Goal: Task Accomplishment & Management: Use online tool/utility

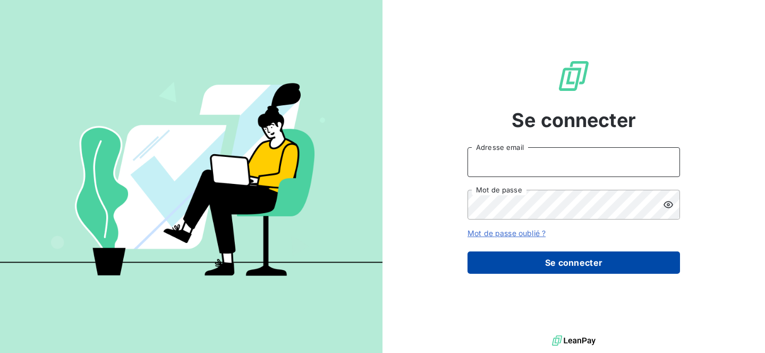
type input "[EMAIL_ADDRESS][DOMAIN_NAME]"
click at [570, 264] on button "Se connecter" at bounding box center [574, 262] width 213 height 22
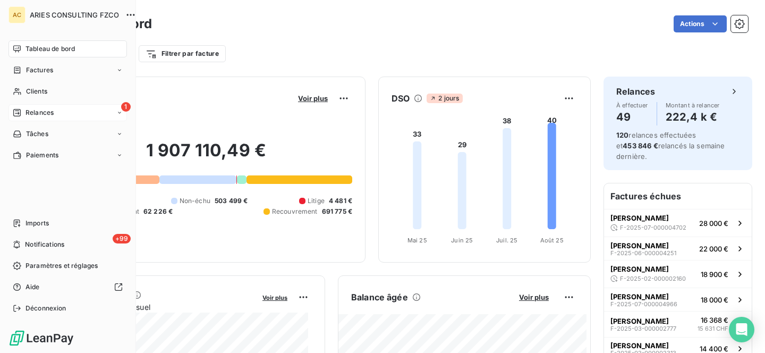
click at [34, 113] on span "Relances" at bounding box center [40, 113] width 28 height 10
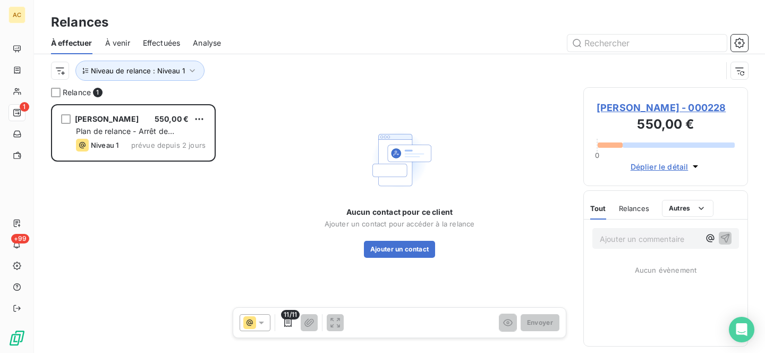
scroll to position [241, 157]
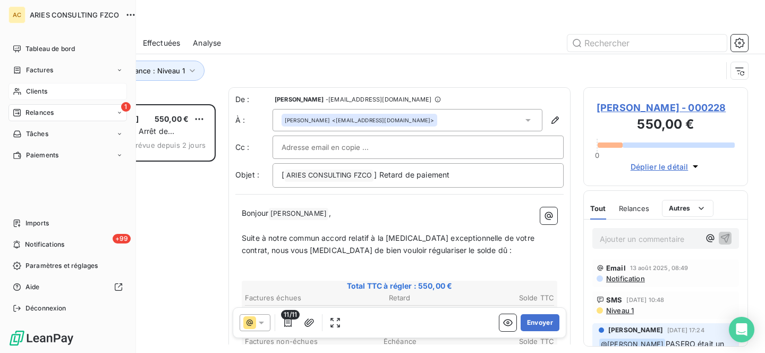
click at [46, 92] on span "Clients" at bounding box center [36, 92] width 21 height 10
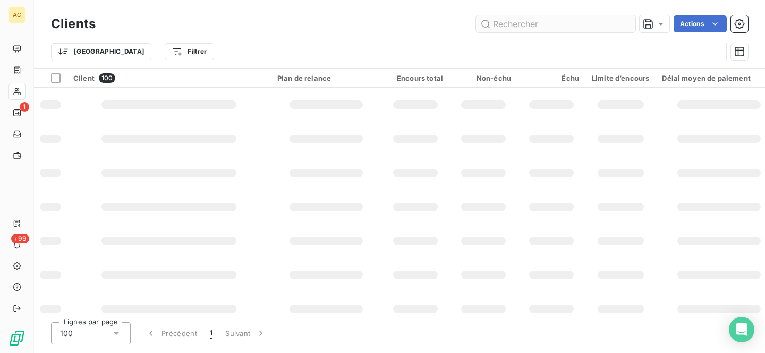
click at [540, 19] on input "text" at bounding box center [555, 23] width 159 height 17
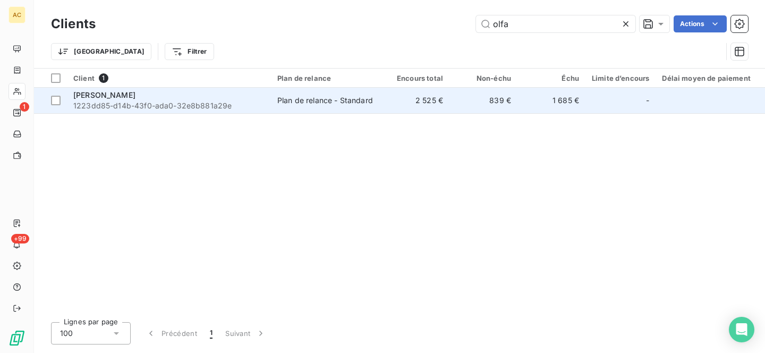
type input "olfa"
click at [209, 104] on span "1223dd85-d14b-43f0-ada0-32e8b881a29e" at bounding box center [168, 105] width 191 height 11
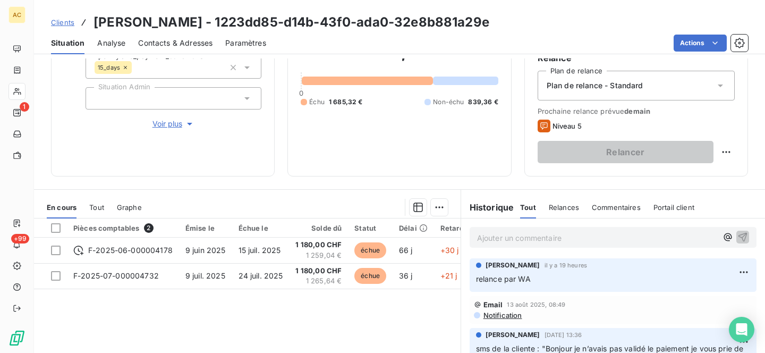
scroll to position [108, 0]
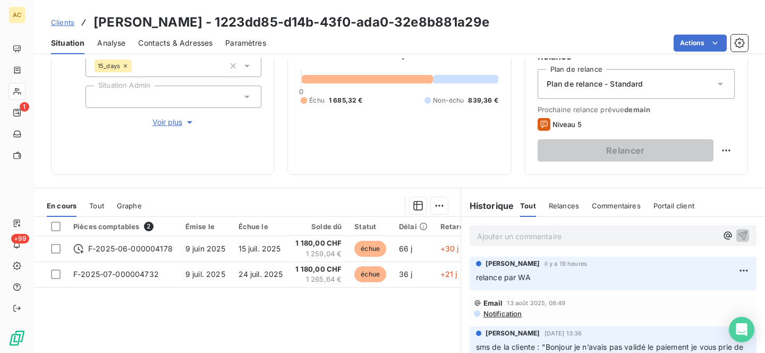
click at [96, 202] on span "Tout" at bounding box center [96, 205] width 15 height 9
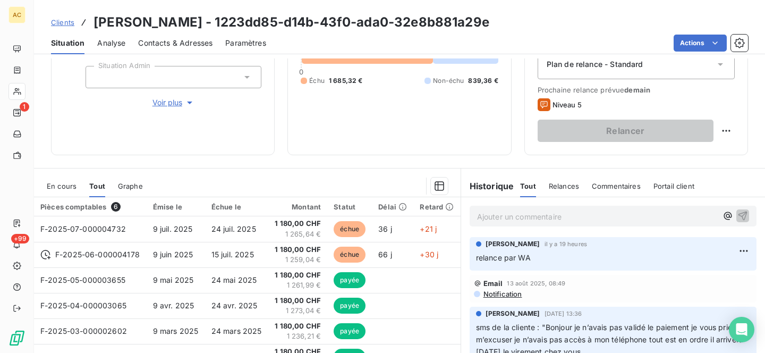
scroll to position [183, 0]
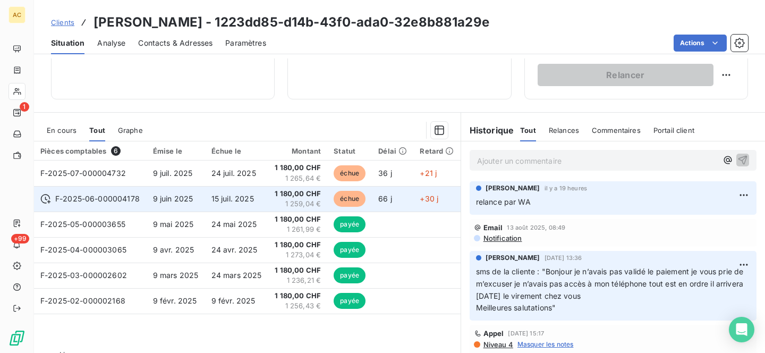
click at [224, 201] on span "15 juil. 2025" at bounding box center [232, 198] width 43 height 9
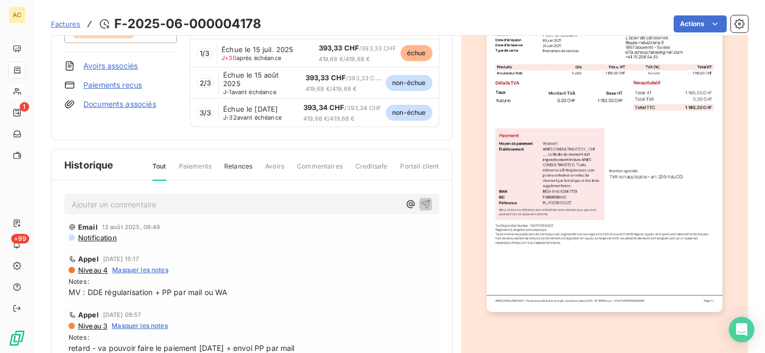
scroll to position [158, 0]
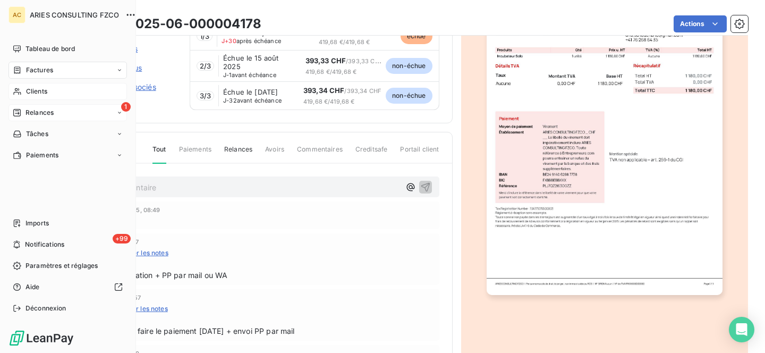
click at [32, 112] on span "Relances" at bounding box center [40, 113] width 28 height 10
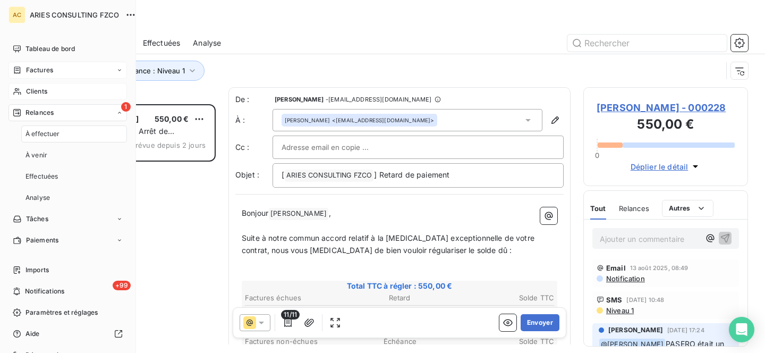
scroll to position [241, 157]
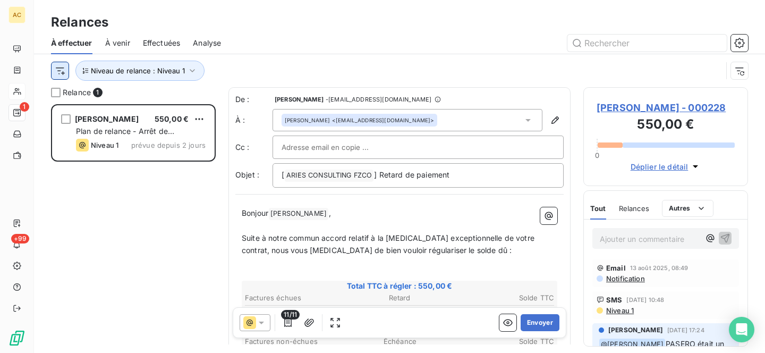
click at [61, 73] on html "AC 1 +99 Relances À effectuer À venir Effectuées Analyse Niveau de relance : Ni…" at bounding box center [382, 176] width 765 height 353
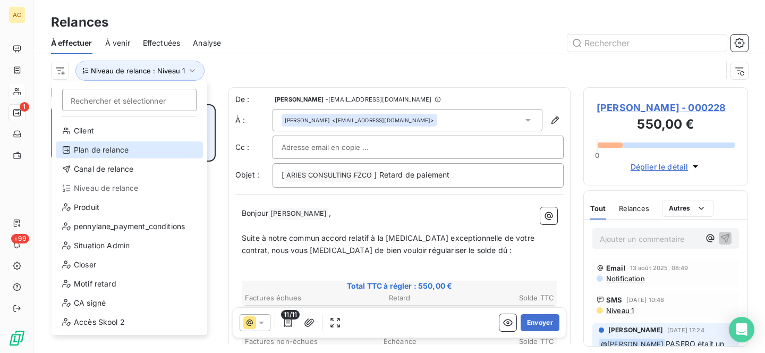
click at [104, 147] on div "Plan de relance" at bounding box center [129, 149] width 147 height 17
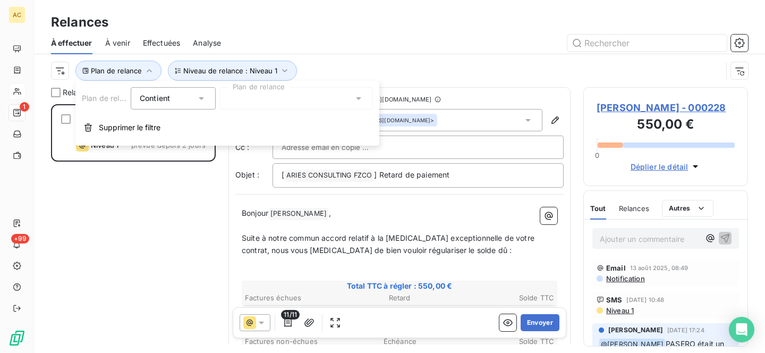
click at [241, 99] on div at bounding box center [296, 98] width 153 height 22
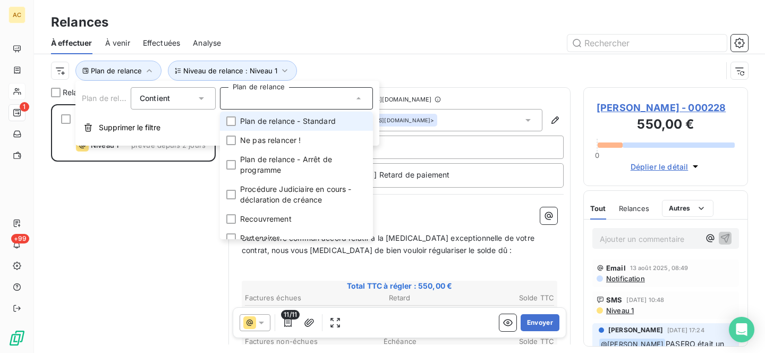
click at [260, 122] on span "Plan de relance - Standard" at bounding box center [288, 121] width 96 height 11
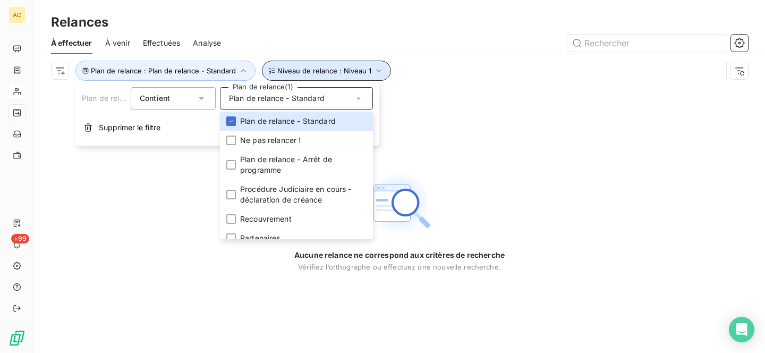
click at [317, 73] on span "Niveau de relance : Niveau 1" at bounding box center [324, 70] width 94 height 9
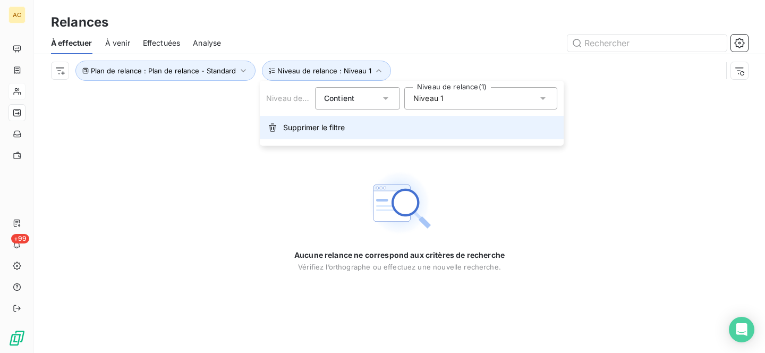
click at [295, 125] on span "Supprimer le filtre" at bounding box center [314, 127] width 62 height 11
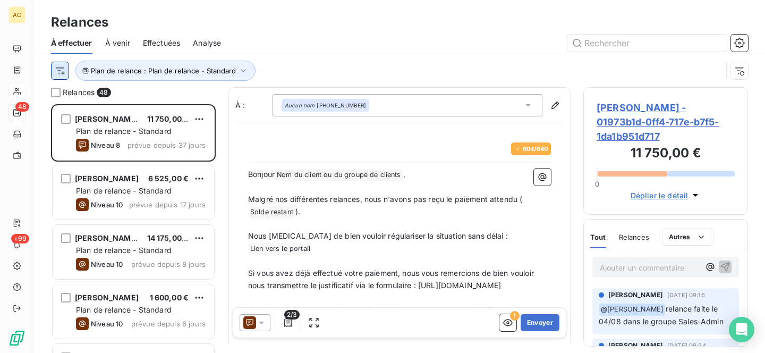
scroll to position [241, 157]
click at [63, 68] on html "AC 48 +99 Relances À effectuer À venir Effectuées Analyse Plan de relance : Pla…" at bounding box center [382, 176] width 765 height 353
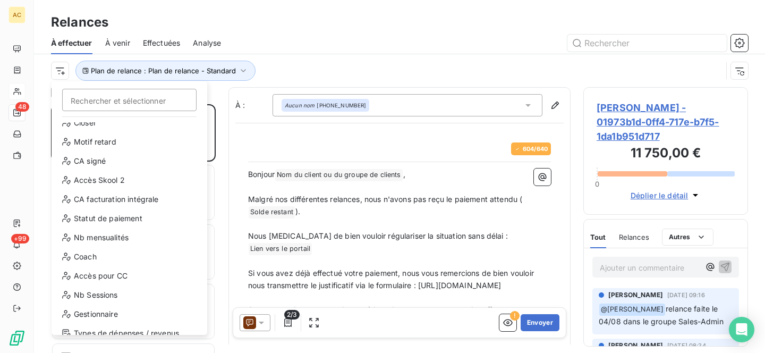
scroll to position [153, 0]
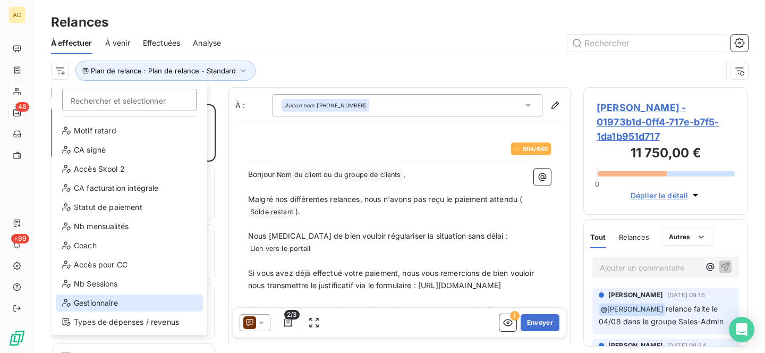
click at [106, 309] on div "Gestionnaire" at bounding box center [129, 302] width 147 height 17
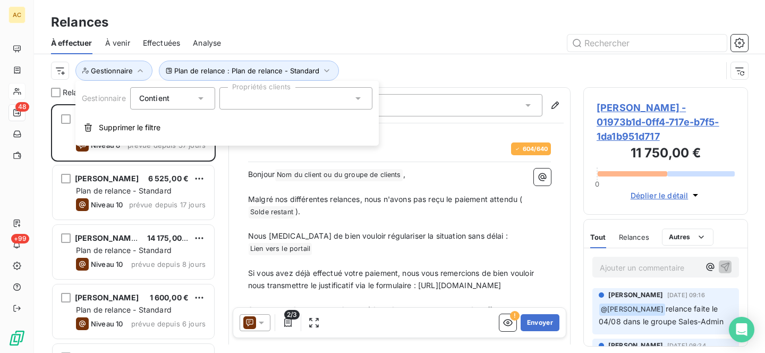
click at [265, 104] on div at bounding box center [295, 98] width 153 height 22
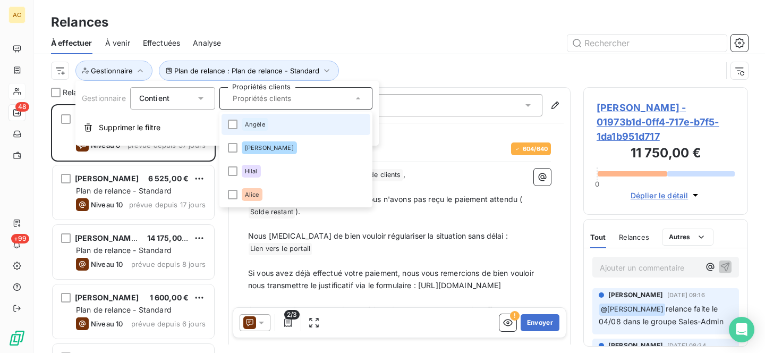
click at [266, 123] on div "Angèle" at bounding box center [255, 124] width 27 height 13
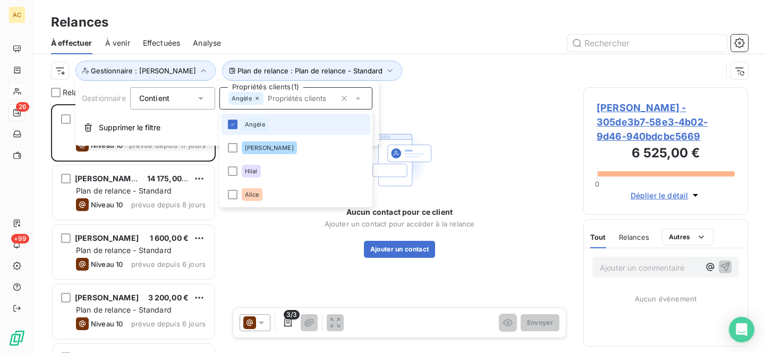
scroll to position [241, 157]
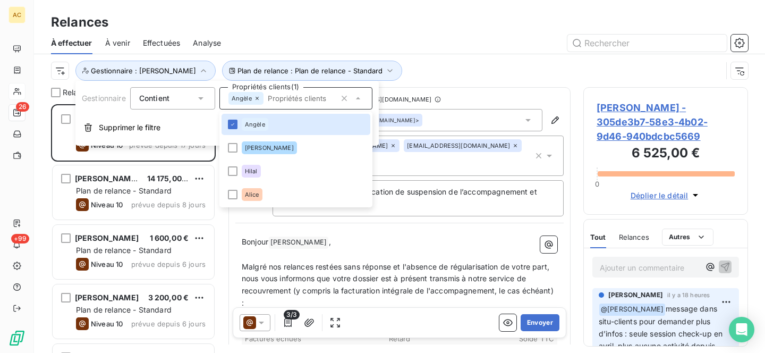
click at [315, 38] on div at bounding box center [491, 43] width 514 height 17
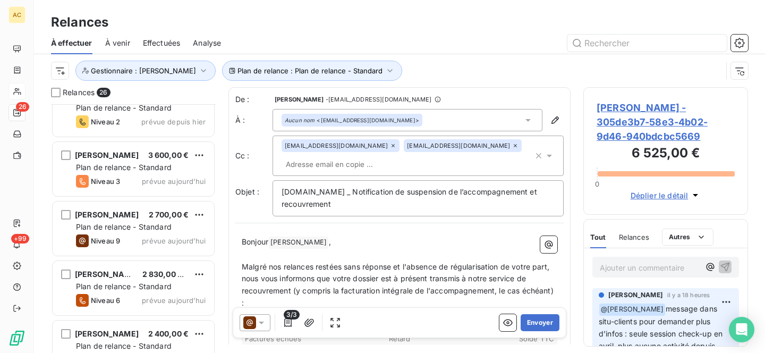
scroll to position [700, 0]
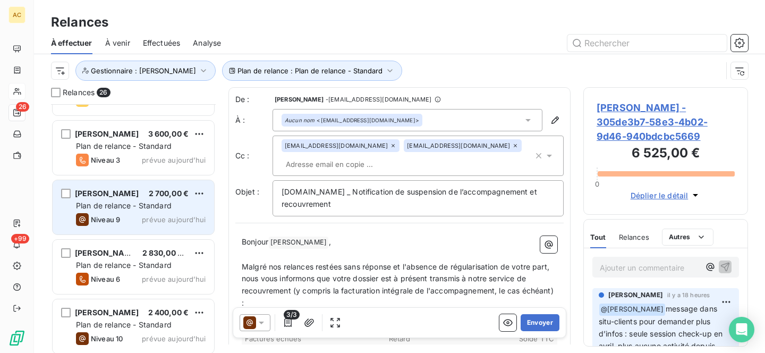
click at [132, 210] on div "Plan de relance - Standard" at bounding box center [141, 205] width 130 height 11
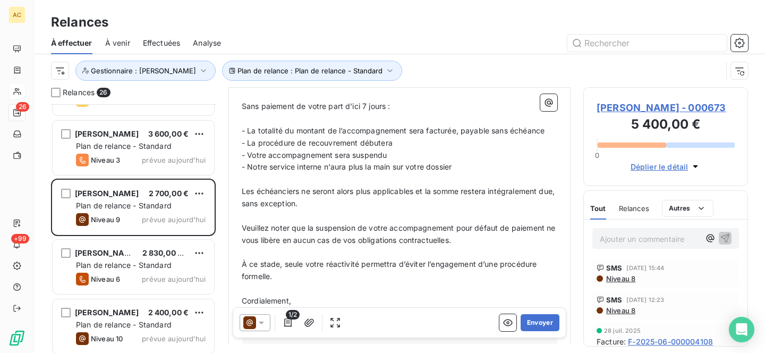
scroll to position [499, 0]
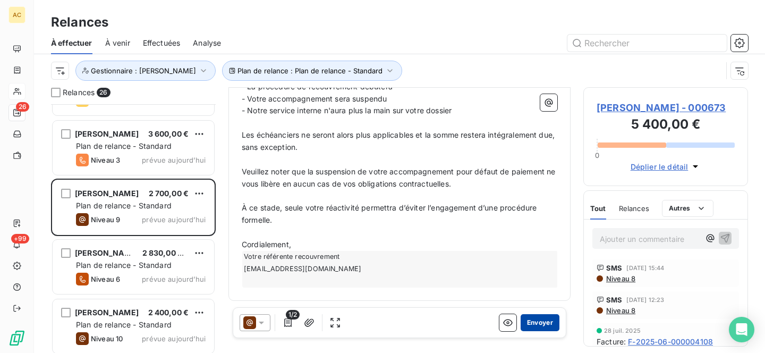
click at [535, 324] on button "Envoyer" at bounding box center [540, 322] width 39 height 17
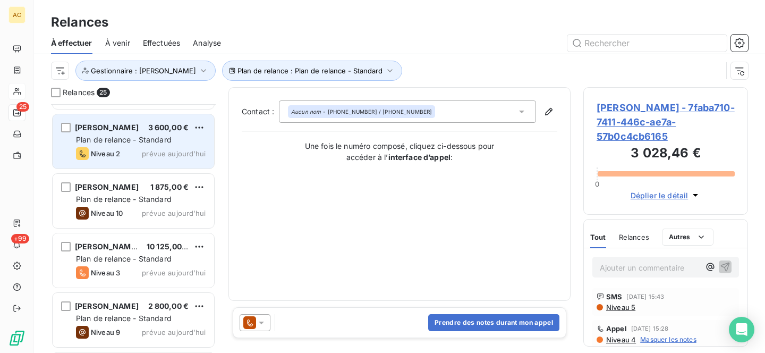
scroll to position [952, 0]
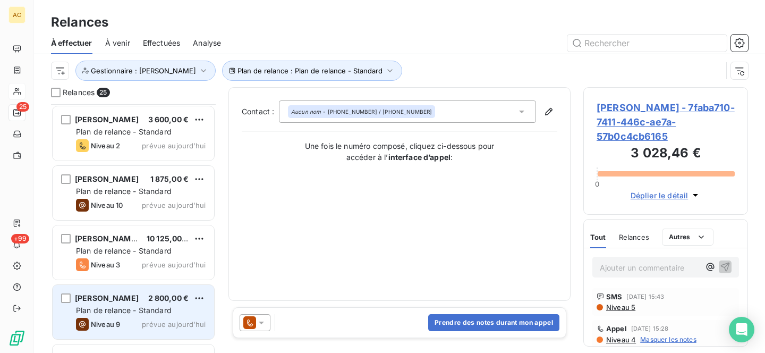
click at [142, 318] on div "Niveau 9 prévue [DATE]" at bounding box center [141, 324] width 130 height 13
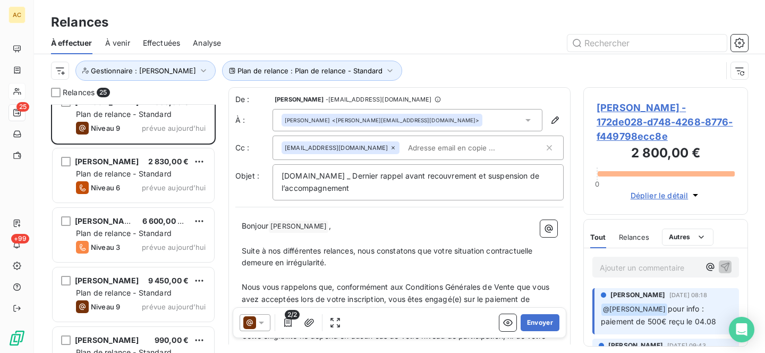
scroll to position [1149, 0]
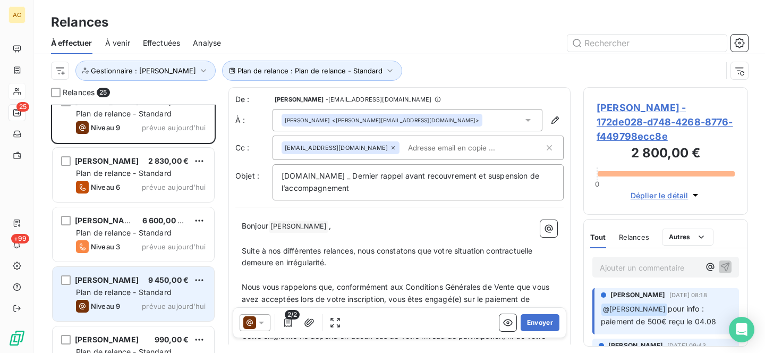
click at [125, 295] on span "Plan de relance - Standard" at bounding box center [124, 291] width 96 height 9
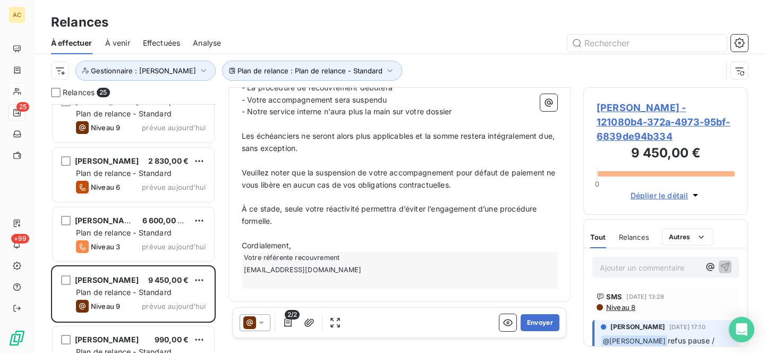
scroll to position [512, 0]
click at [531, 319] on button "Envoyer" at bounding box center [540, 322] width 39 height 17
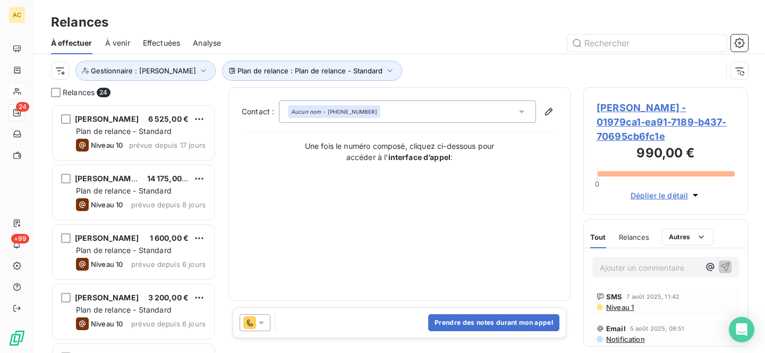
click at [448, 9] on div "Relances À effectuer À venir Effectuées Analyse Plan de relance : Plan de relan…" at bounding box center [399, 43] width 731 height 87
